Goal: Task Accomplishment & Management: Complete application form

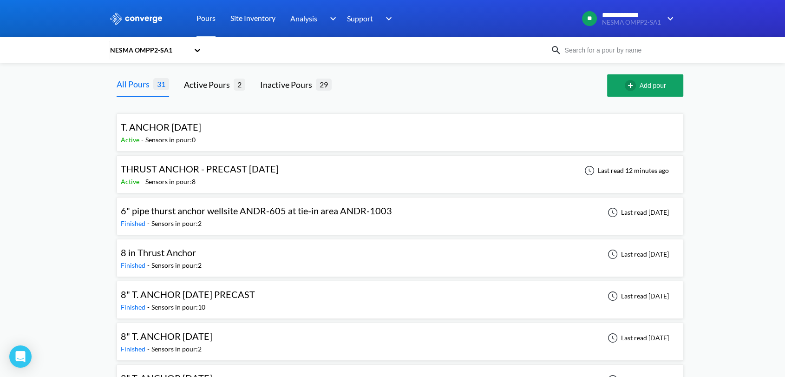
click at [227, 180] on div "Active - Sensors in pour: 8" at bounding box center [202, 181] width 163 height 10
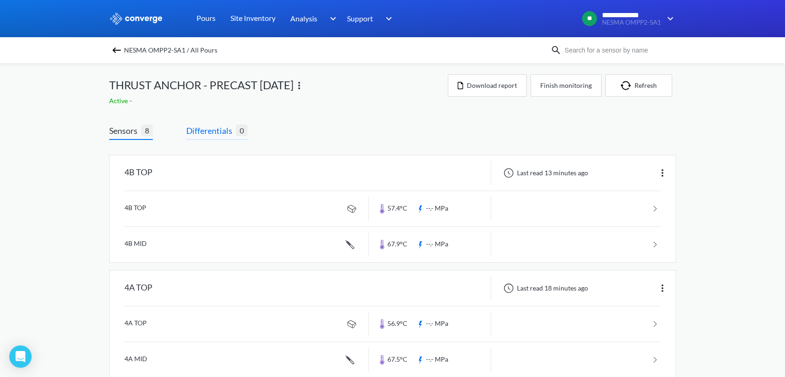
click at [220, 136] on span "Differentials" at bounding box center [211, 130] width 50 height 13
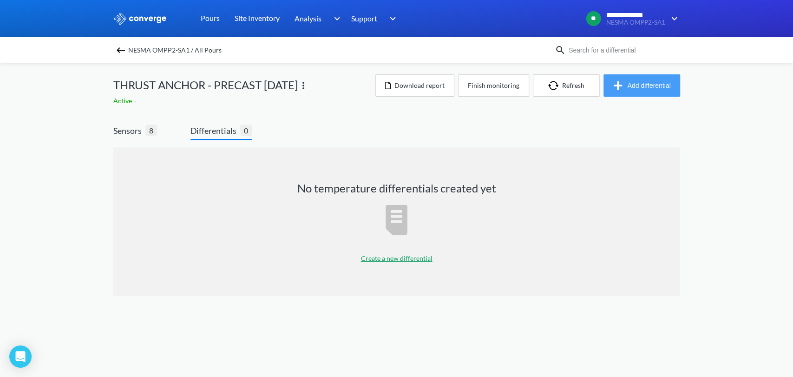
click at [669, 85] on button "Add differential" at bounding box center [641, 85] width 77 height 22
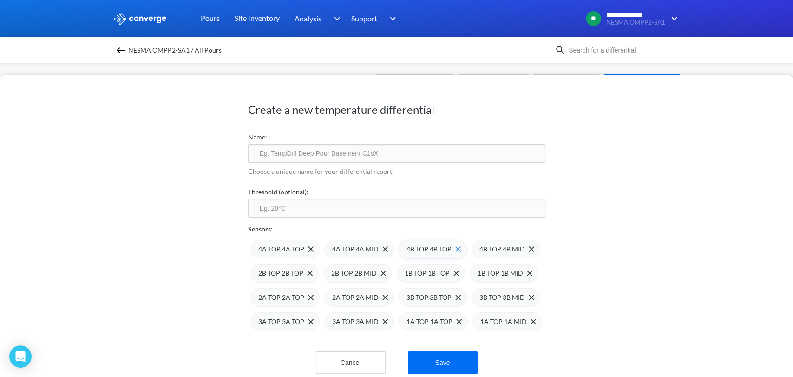
click at [455, 250] on img at bounding box center [458, 249] width 6 height 6
click at [0, 0] on img at bounding box center [0, 0] width 0 height 0
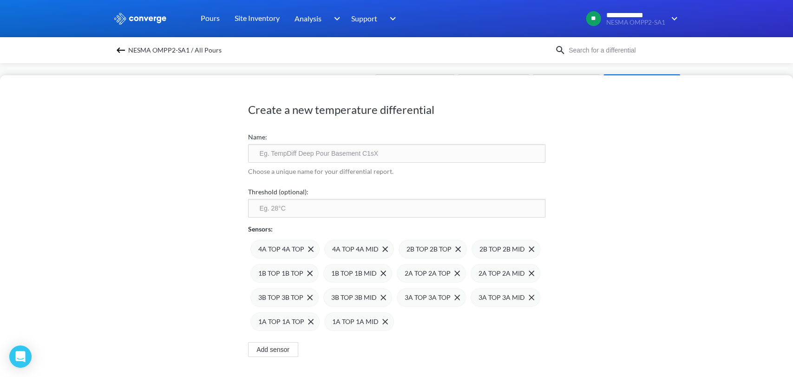
click at [0, 0] on img at bounding box center [0, 0] width 0 height 0
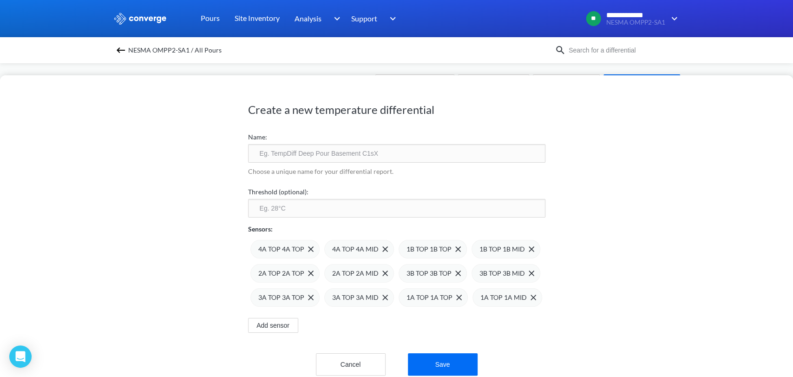
click at [0, 0] on img at bounding box center [0, 0] width 0 height 0
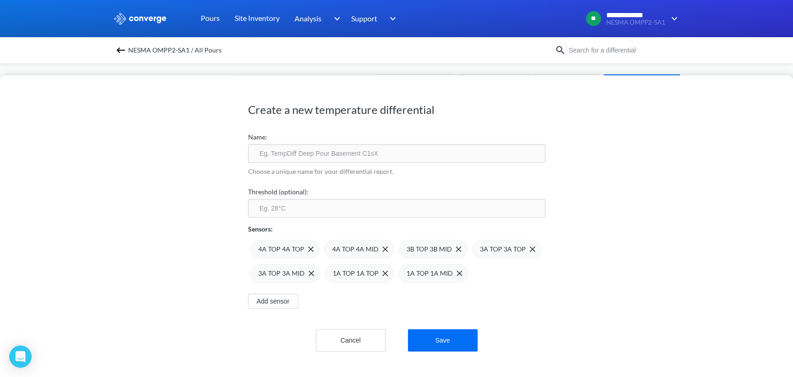
click at [0, 0] on img at bounding box center [0, 0] width 0 height 0
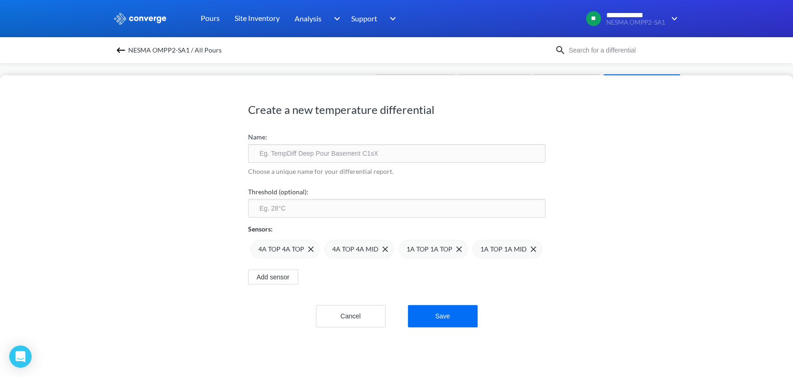
click at [0, 0] on img at bounding box center [0, 0] width 0 height 0
click at [314, 155] on input "text" at bounding box center [396, 153] width 297 height 19
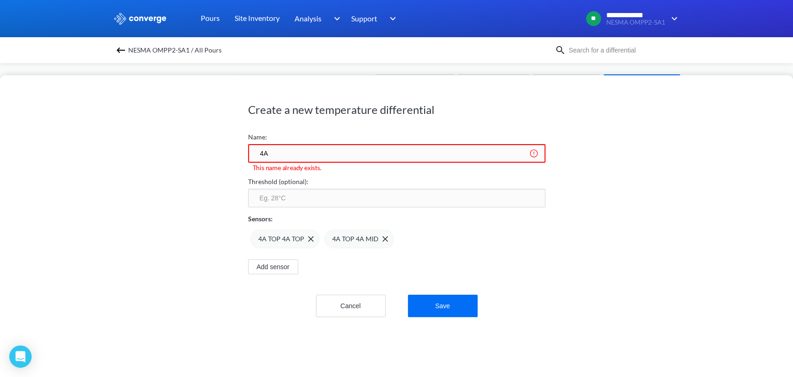
click at [256, 158] on input "4A" at bounding box center [396, 153] width 297 height 19
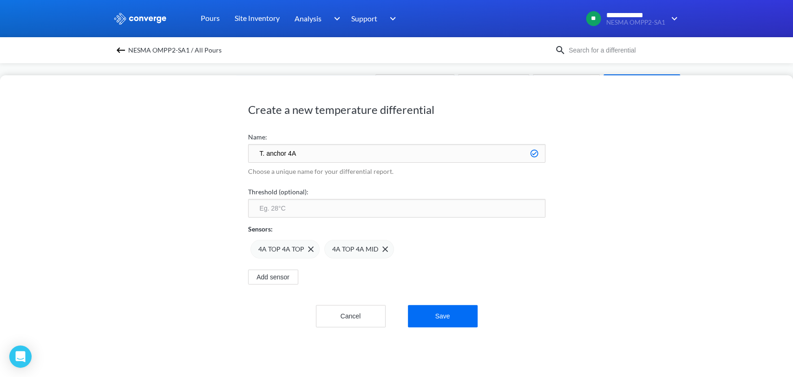
click at [264, 151] on input "T. anchor 4A" at bounding box center [396, 153] width 297 height 19
type input "T. Anchor 4A"
click at [460, 328] on div "Create a new temperature differential Name: T. Anchor 4A Choose a unique name f…" at bounding box center [396, 209] width 297 height 264
click at [456, 320] on button "Save" at bounding box center [443, 316] width 70 height 22
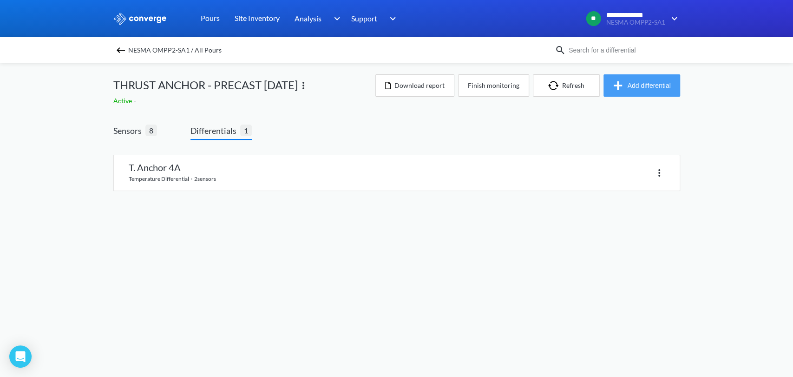
click at [631, 83] on button "Add differential" at bounding box center [641, 85] width 77 height 22
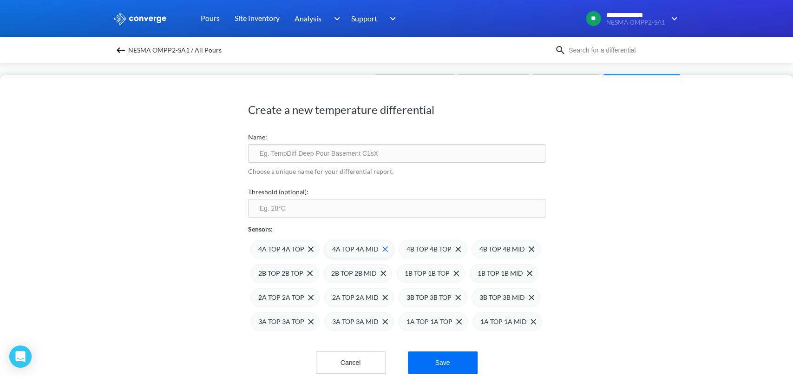
click at [382, 246] on img at bounding box center [385, 249] width 6 height 6
click at [0, 0] on img at bounding box center [0, 0] width 0 height 0
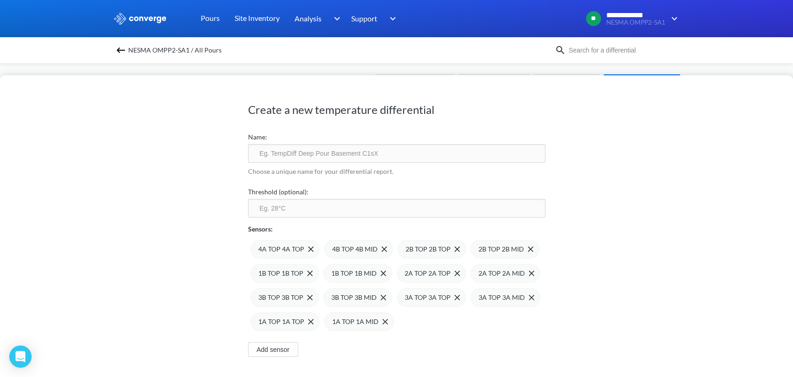
click at [0, 0] on img at bounding box center [0, 0] width 0 height 0
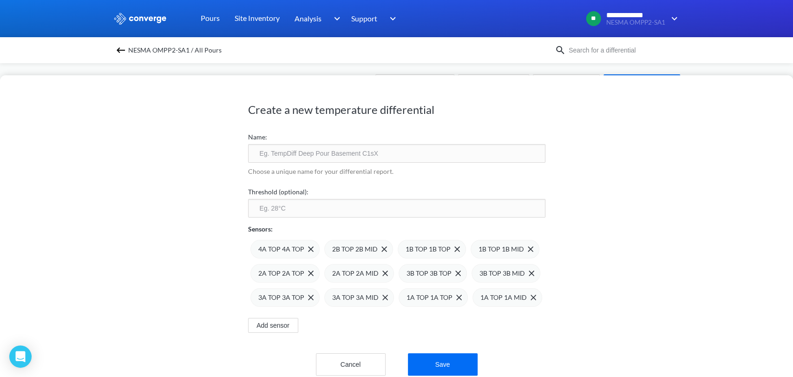
click at [0, 0] on img at bounding box center [0, 0] width 0 height 0
click at [308, 247] on img at bounding box center [311, 249] width 6 height 6
click at [307, 247] on img at bounding box center [310, 249] width 6 height 6
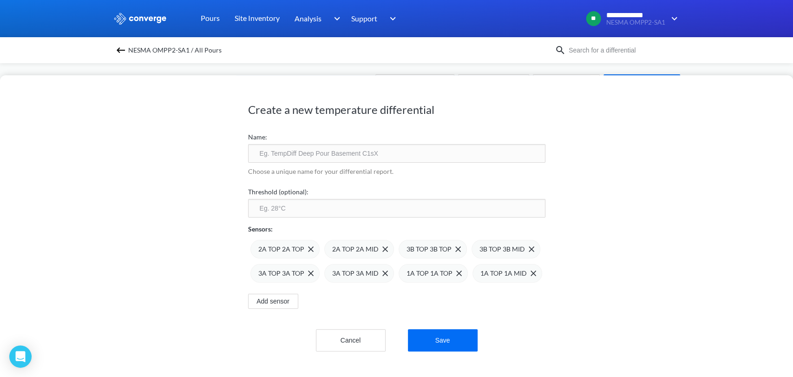
click at [464, 274] on div "2A TOP 2A TOP 2A TOP 2A MID 3B TOP 3B TOP 3B TOP 3B MID 3A TOP 3A TOP 3A TOP 3A…" at bounding box center [396, 258] width 297 height 48
click at [456, 274] on img at bounding box center [459, 273] width 6 height 6
click at [0, 0] on img at bounding box center [0, 0] width 0 height 0
click at [455, 249] on img at bounding box center [458, 249] width 6 height 6
click at [382, 246] on img at bounding box center [385, 249] width 6 height 6
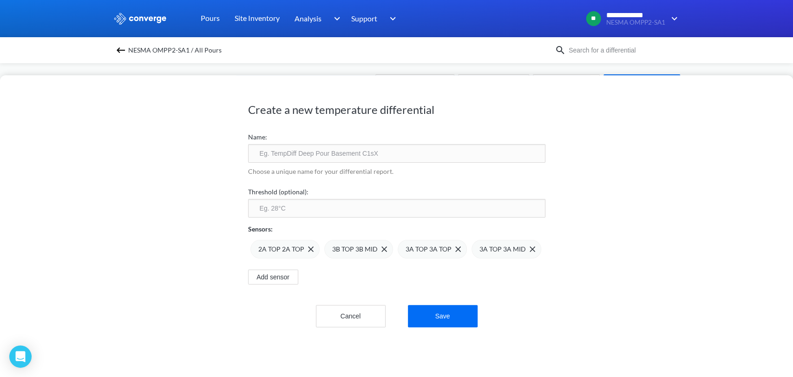
click at [0, 0] on img at bounding box center [0, 0] width 0 height 0
click at [308, 247] on img at bounding box center [311, 249] width 6 height 6
click at [373, 150] on input "text" at bounding box center [396, 153] width 297 height 19
type input "t"
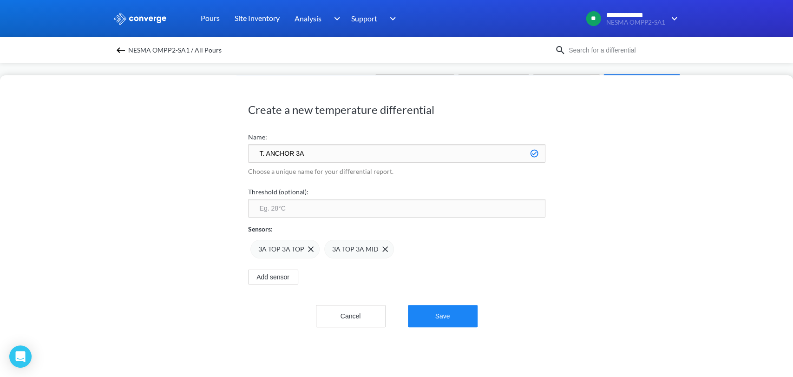
type input "T. ANCHOR 3A"
click at [424, 318] on button "Save" at bounding box center [443, 316] width 70 height 22
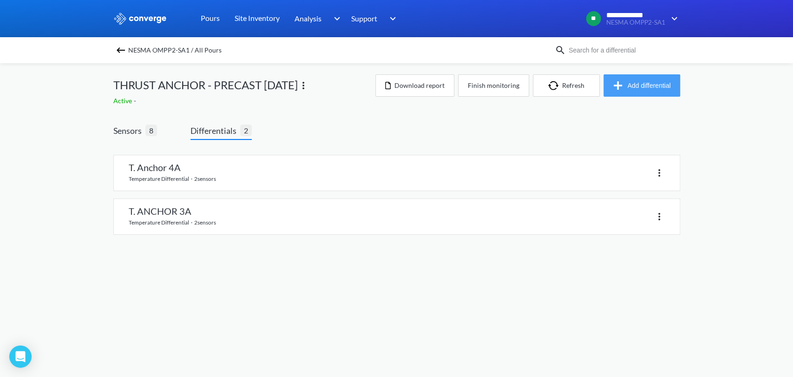
click at [631, 88] on button "Add differential" at bounding box center [641, 85] width 77 height 22
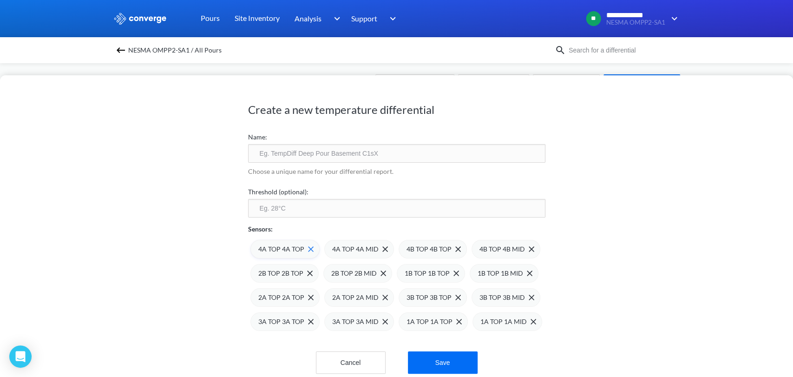
click at [308, 249] on img at bounding box center [311, 249] width 6 height 6
click at [0, 0] on img at bounding box center [0, 0] width 0 height 0
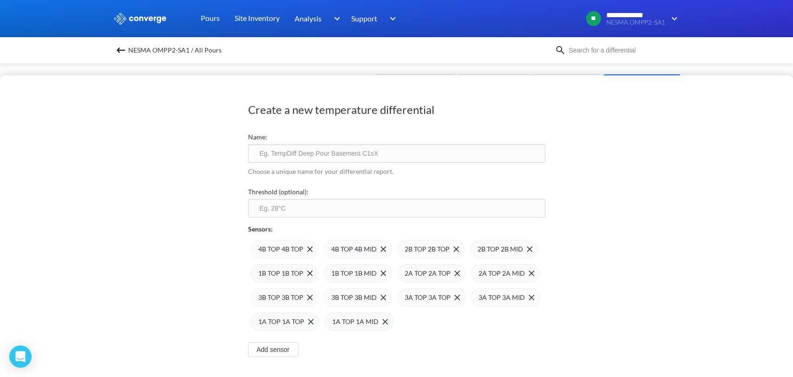
click at [0, 0] on img at bounding box center [0, 0] width 0 height 0
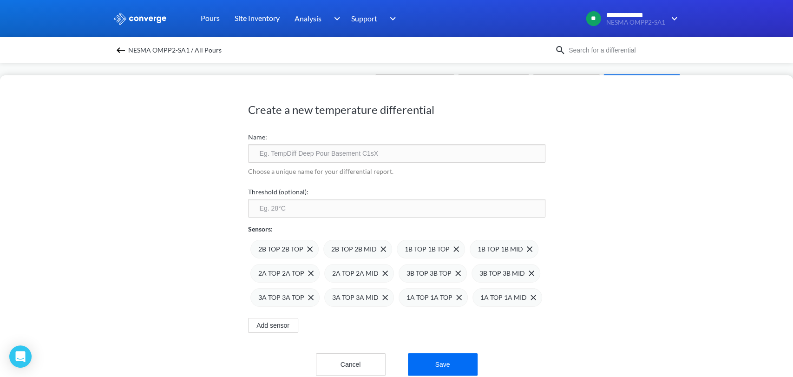
click at [0, 0] on img at bounding box center [0, 0] width 0 height 0
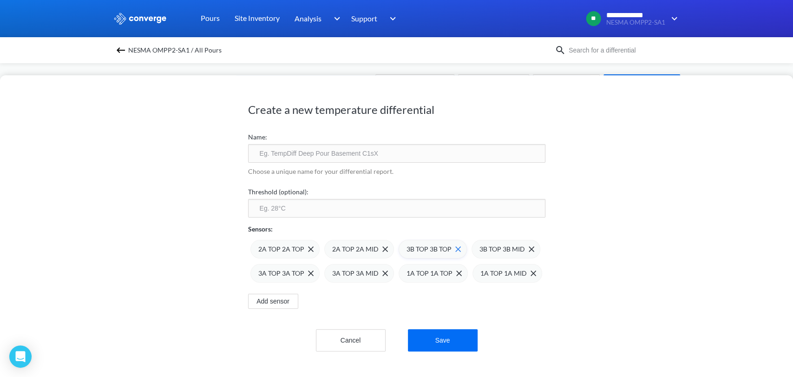
click at [455, 248] on img at bounding box center [458, 249] width 6 height 6
click at [456, 248] on img at bounding box center [459, 249] width 6 height 6
click at [0, 0] on img at bounding box center [0, 0] width 0 height 0
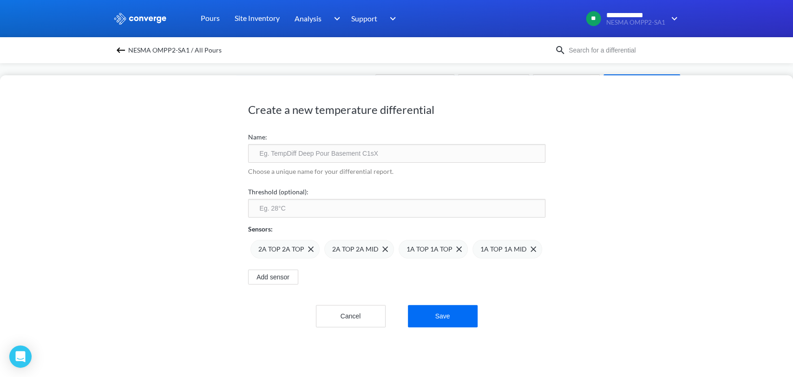
click at [0, 0] on img at bounding box center [0, 0] width 0 height 0
click at [444, 158] on input "text" at bounding box center [396, 153] width 297 height 19
type input "T. ANCHOR 2A"
click button "Save" at bounding box center [443, 316] width 70 height 22
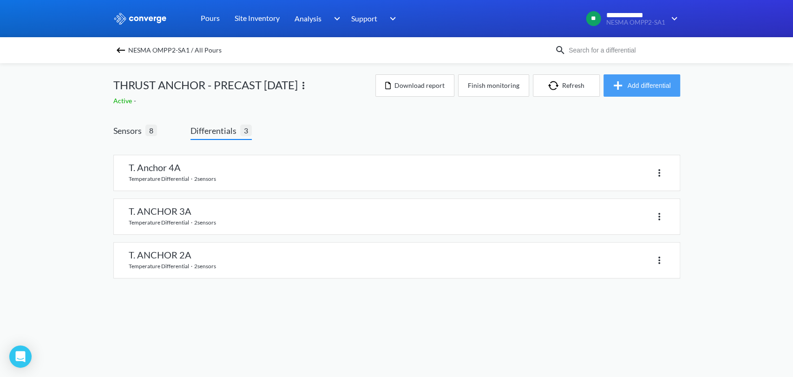
click at [628, 92] on button "Add differential" at bounding box center [641, 85] width 77 height 22
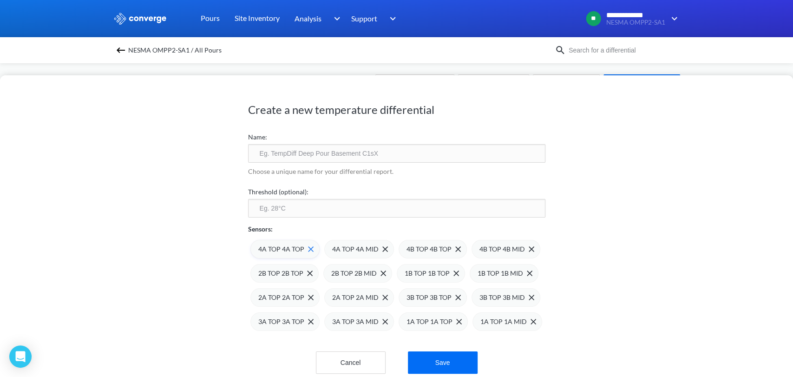
click at [308, 251] on img at bounding box center [311, 249] width 6 height 6
click at [0, 0] on img at bounding box center [0, 0] width 0 height 0
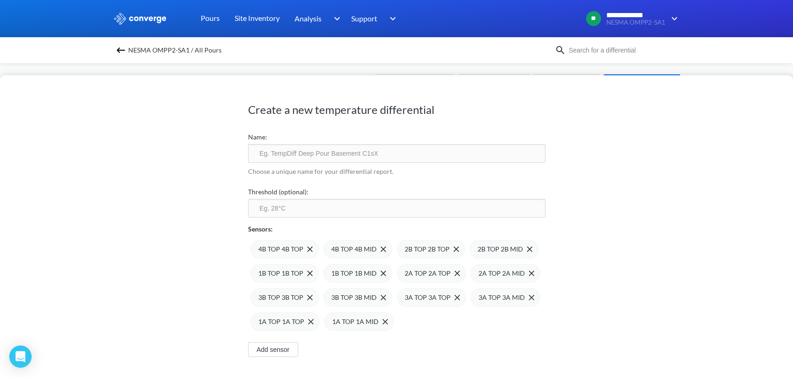
click at [0, 0] on img at bounding box center [0, 0] width 0 height 0
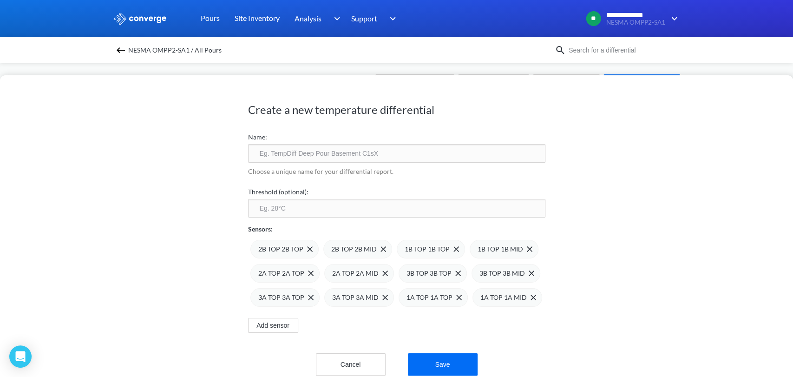
click at [0, 0] on img at bounding box center [0, 0] width 0 height 0
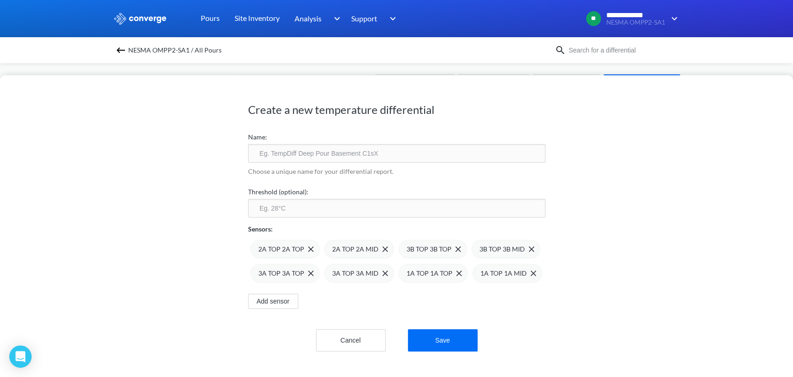
click at [0, 0] on img at bounding box center [0, 0] width 0 height 0
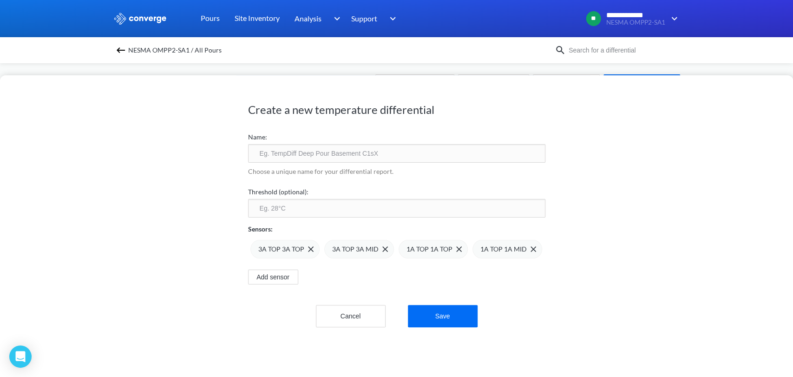
click at [0, 0] on img at bounding box center [0, 0] width 0 height 0
click at [347, 150] on input "text" at bounding box center [396, 153] width 297 height 19
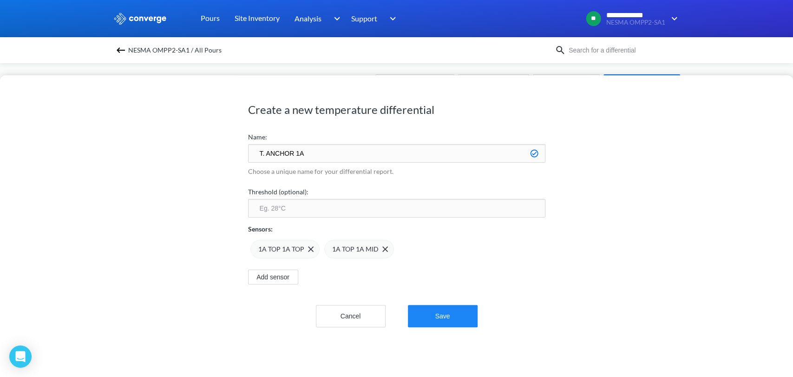
type input "T. ANCHOR 1A"
click at [435, 317] on button "Save" at bounding box center [443, 316] width 70 height 22
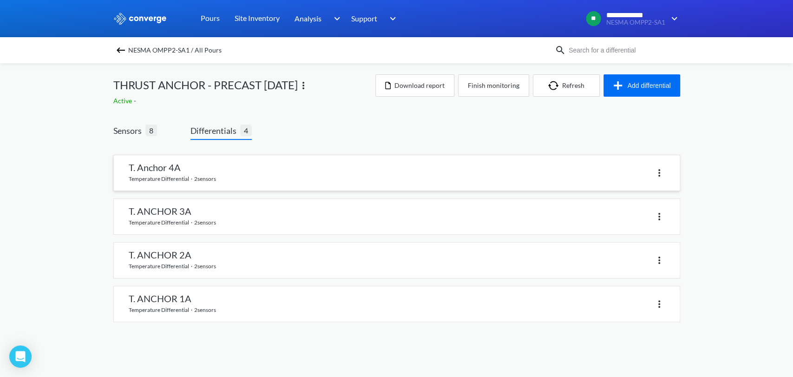
click at [192, 168] on link at bounding box center [397, 172] width 566 height 35
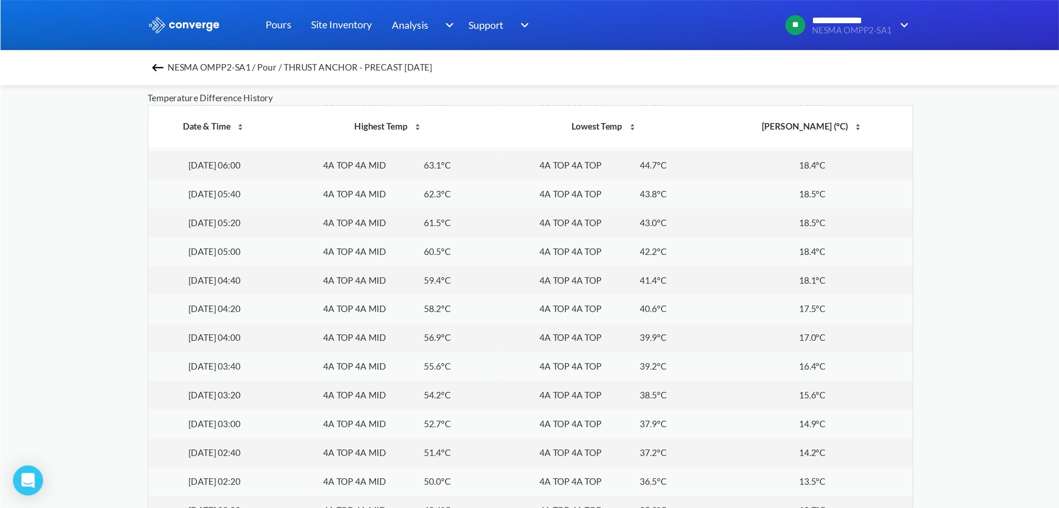
scroll to position [617, 0]
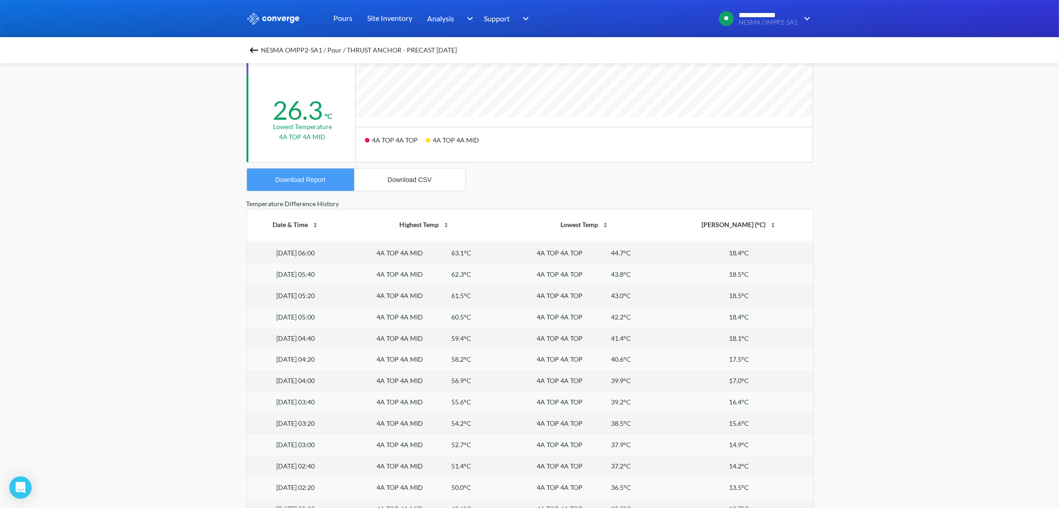
click at [315, 179] on div "Download Report" at bounding box center [300, 179] width 50 height 7
click at [408, 187] on button "Download CSV" at bounding box center [409, 180] width 111 height 22
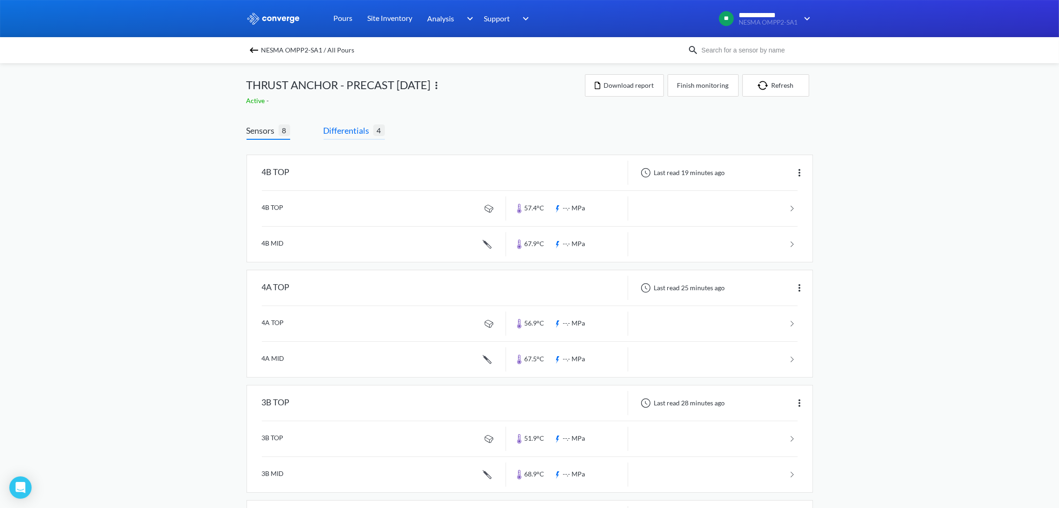
click at [364, 128] on span "Differentials" at bounding box center [349, 130] width 50 height 13
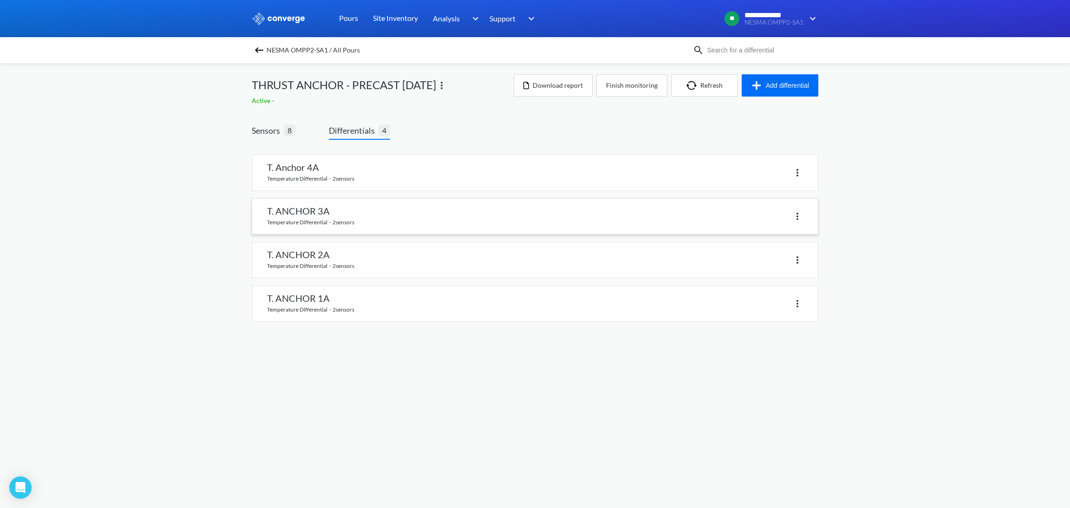
click at [316, 218] on link at bounding box center [535, 216] width 566 height 35
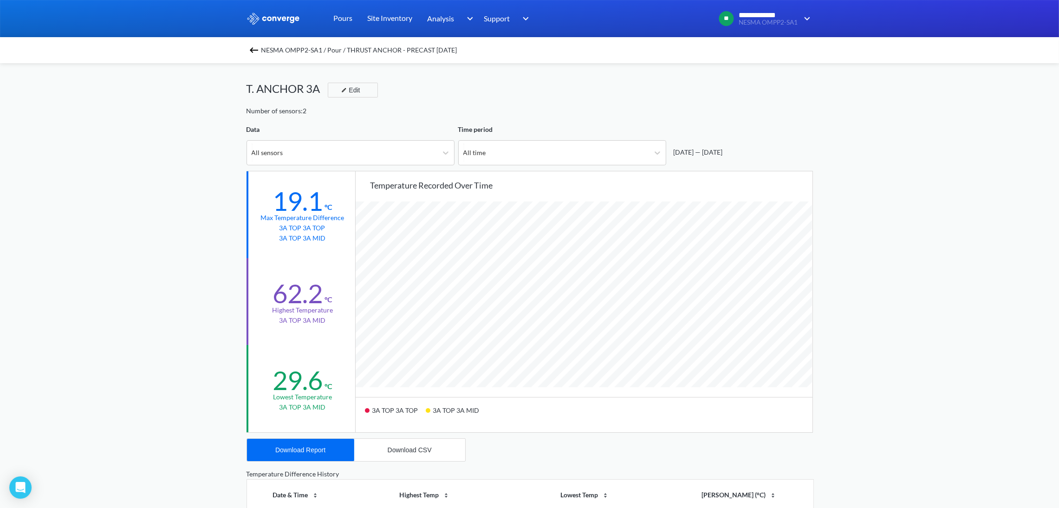
scroll to position [779, 1059]
click at [391, 376] on div "Download CSV" at bounding box center [410, 449] width 44 height 7
click at [319, 376] on button "Download Report" at bounding box center [300, 450] width 107 height 22
click at [256, 52] on img at bounding box center [253, 50] width 11 height 11
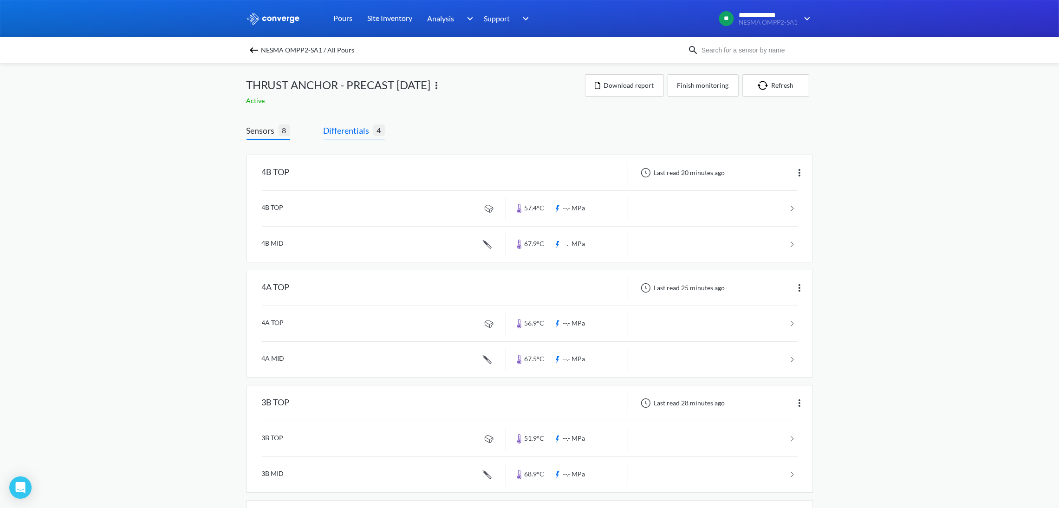
click at [364, 131] on span "Differentials" at bounding box center [349, 130] width 50 height 13
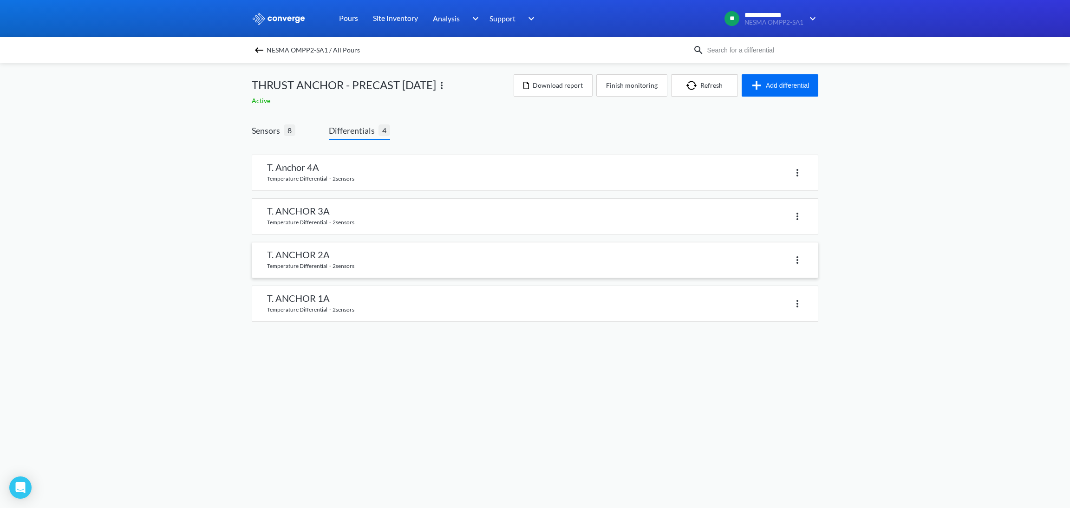
click at [327, 255] on link at bounding box center [535, 259] width 566 height 35
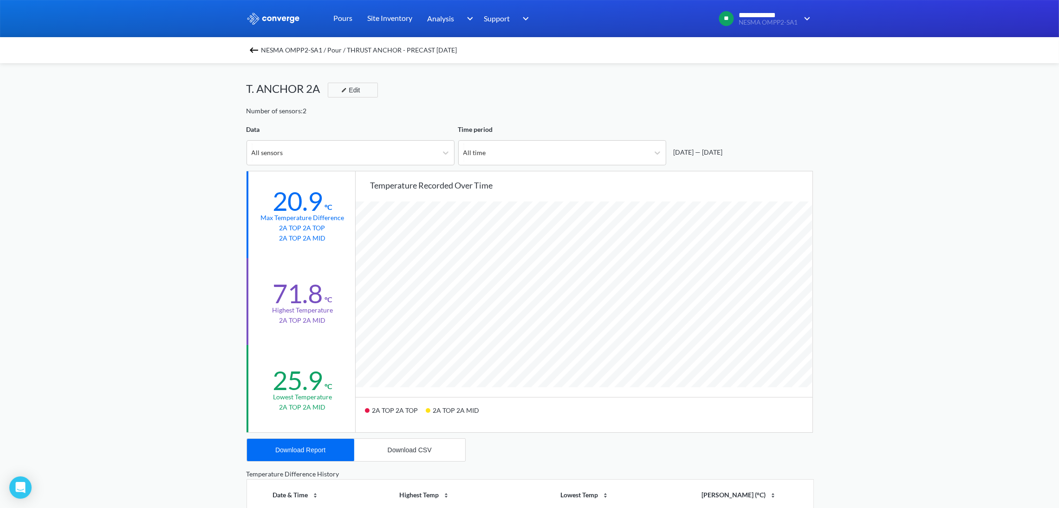
scroll to position [779, 1059]
click at [408, 376] on div "Download CSV" at bounding box center [410, 449] width 44 height 7
click at [310, 376] on div "Download Report" at bounding box center [300, 449] width 50 height 7
click at [251, 51] on div "NESMA OMPP2-SA1 / Pour / THRUST ANCHOR - PRECAST [DATE]" at bounding box center [529, 50] width 1059 height 26
click at [258, 49] on img at bounding box center [253, 50] width 11 height 11
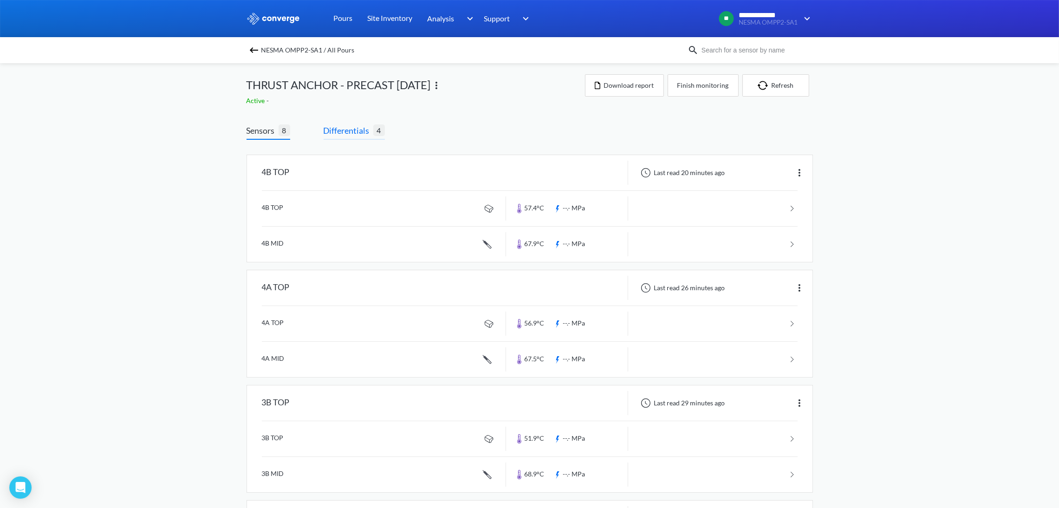
drag, startPoint x: 365, startPoint y: 125, endPoint x: 361, endPoint y: 134, distance: 9.8
click at [362, 126] on span "Differentials" at bounding box center [349, 130] width 50 height 13
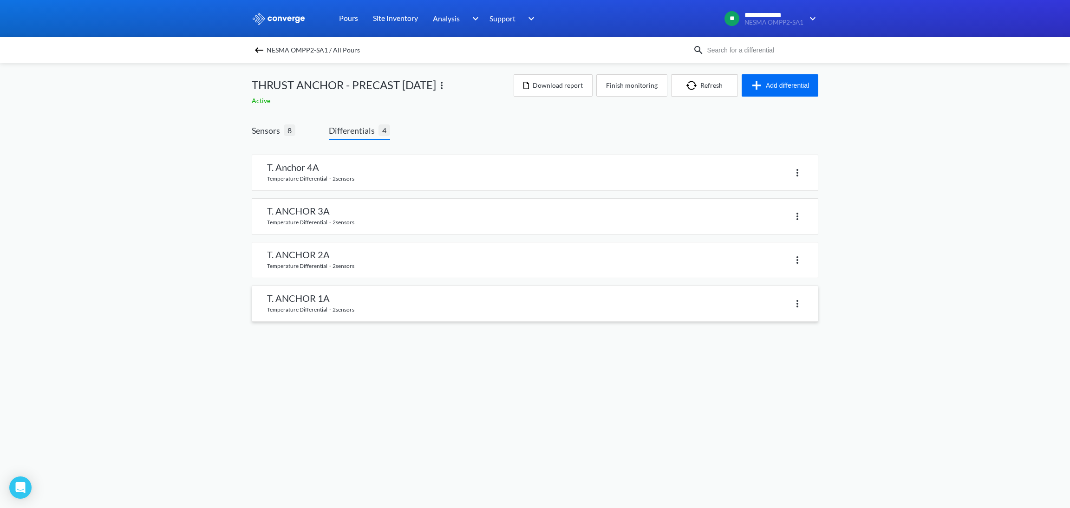
click at [312, 306] on link at bounding box center [535, 303] width 566 height 35
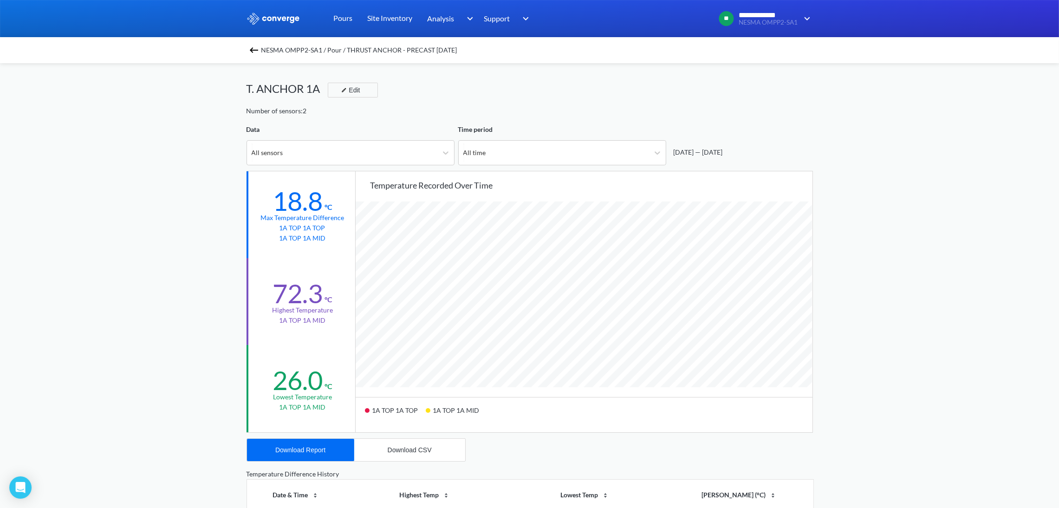
scroll to position [779, 1059]
click at [396, 376] on button "Download CSV" at bounding box center [409, 450] width 111 height 22
click at [299, 376] on div "Download Report" at bounding box center [300, 449] width 50 height 7
click at [792, 242] on div "**********" at bounding box center [529, 389] width 1059 height 778
